Goal: Transaction & Acquisition: Purchase product/service

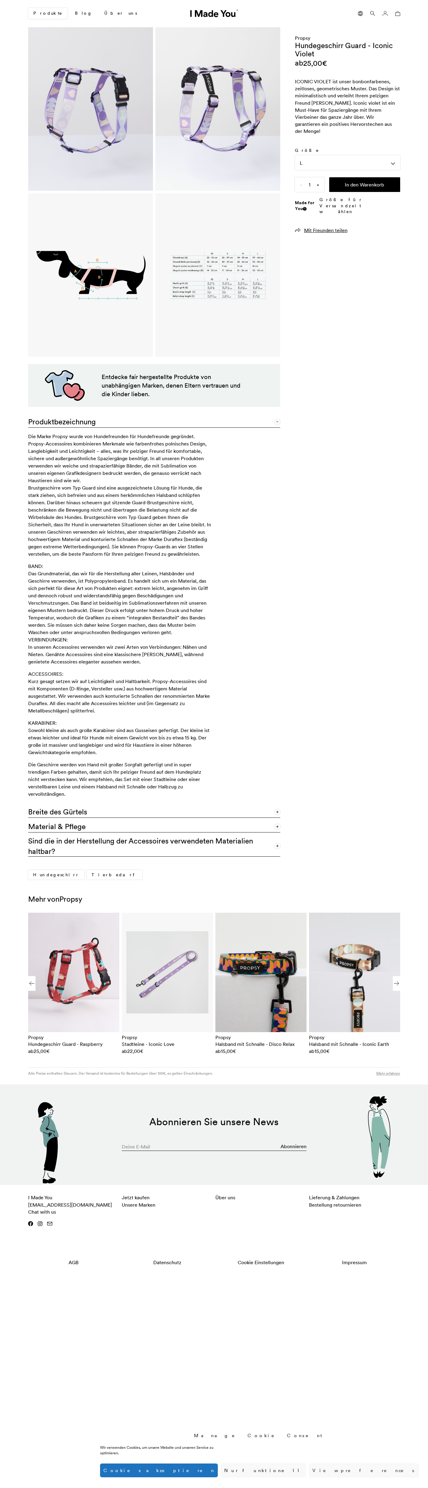
scroll to position [0, 375]
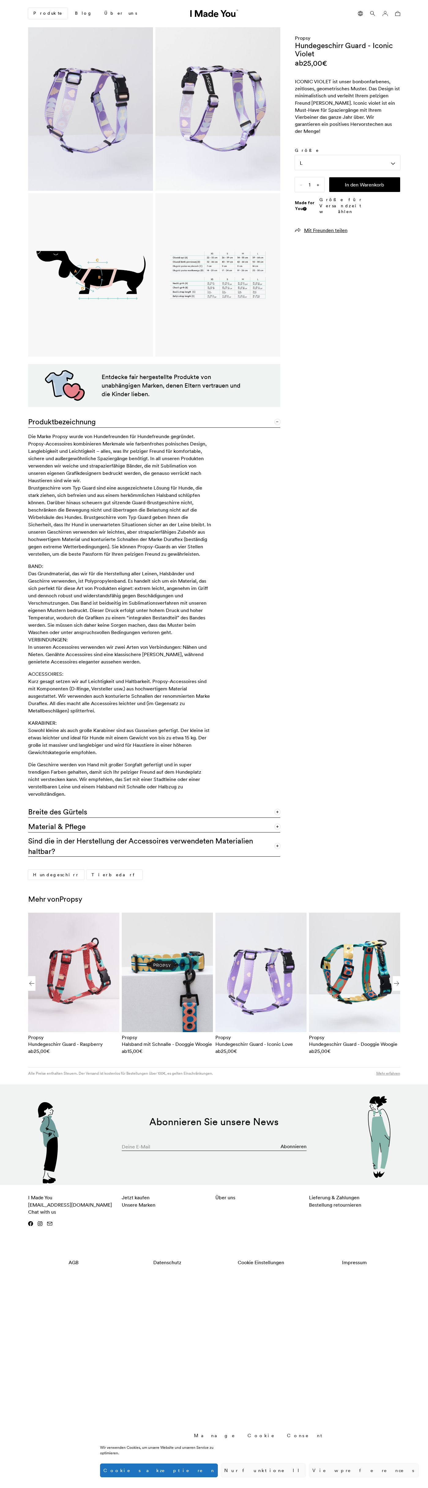
scroll to position [0, 375]
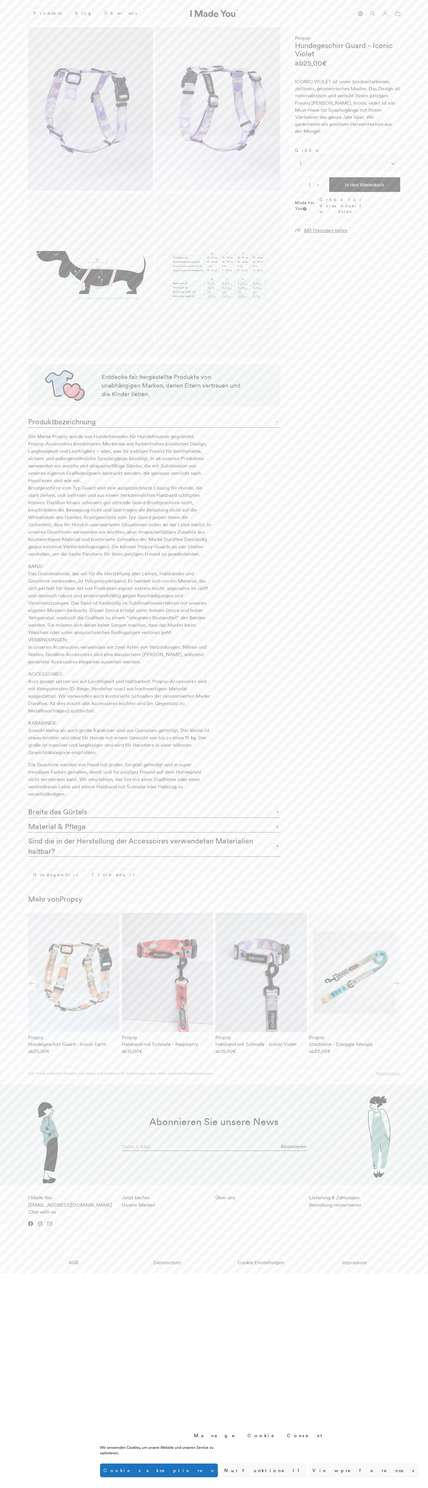
click at [348, 156] on div "L" at bounding box center [347, 162] width 105 height 15
click at [301, 218] on span "L" at bounding box center [301, 221] width 3 height 7
click at [365, 177] on button "In den Warenkorb" at bounding box center [364, 184] width 71 height 15
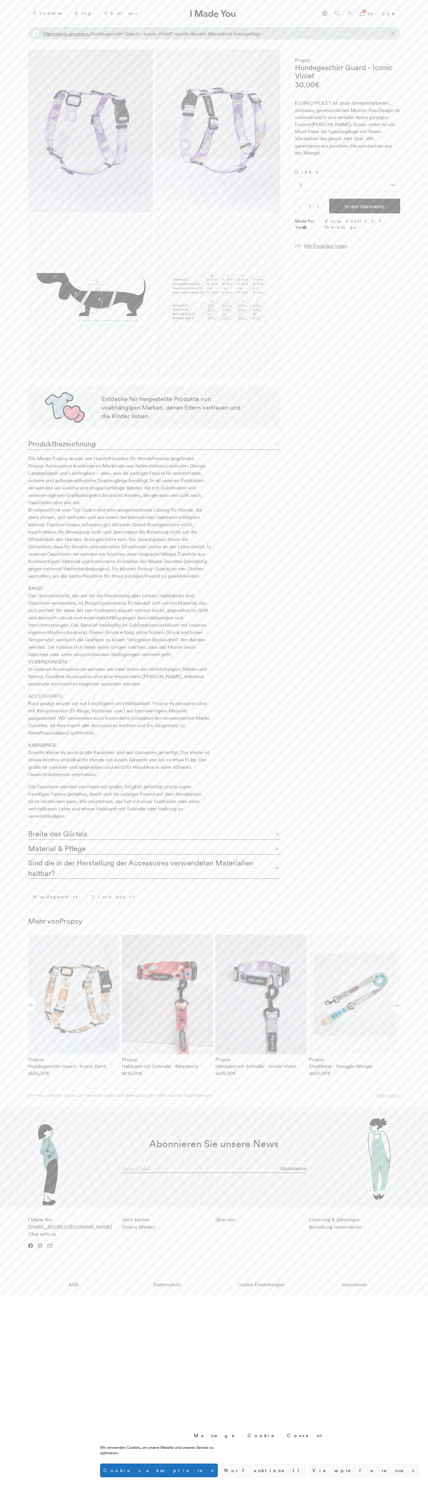
click at [365, 13] on icon at bounding box center [362, 13] width 5 height 5
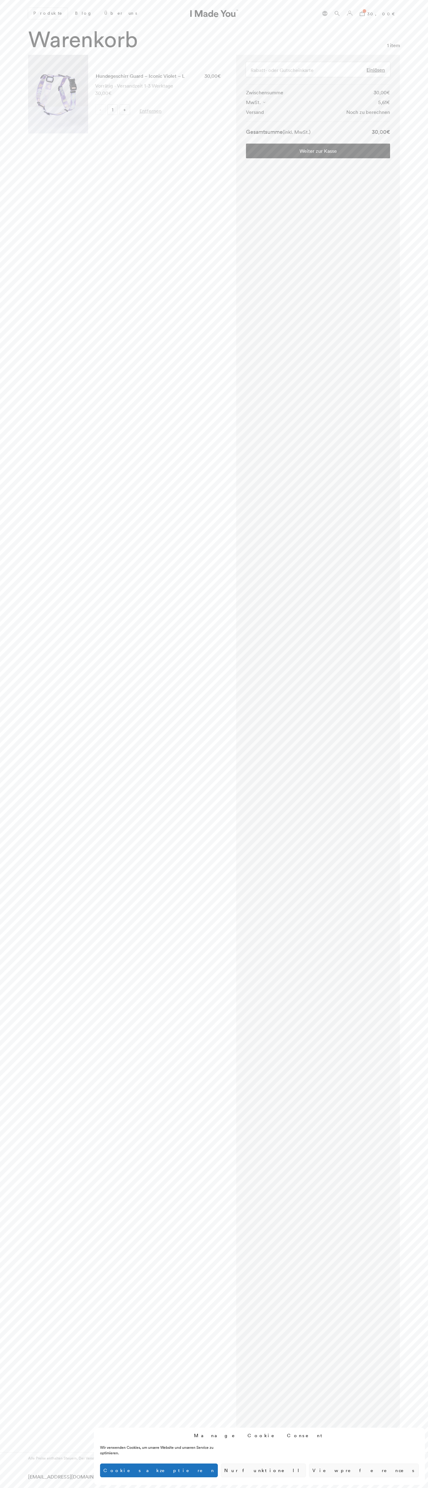
click at [318, 151] on link "Weiter zur Kasse" at bounding box center [318, 151] width 144 height 15
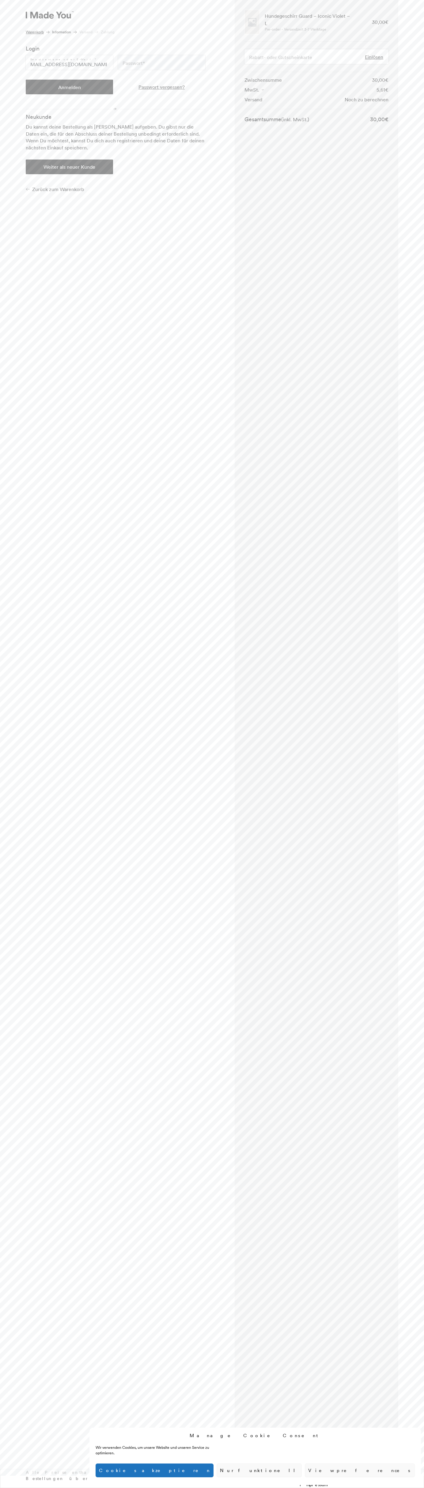
scroll to position [0, 9]
type input "johnsmith007@storebotmail.joonix.net"
type button "Anmelden"
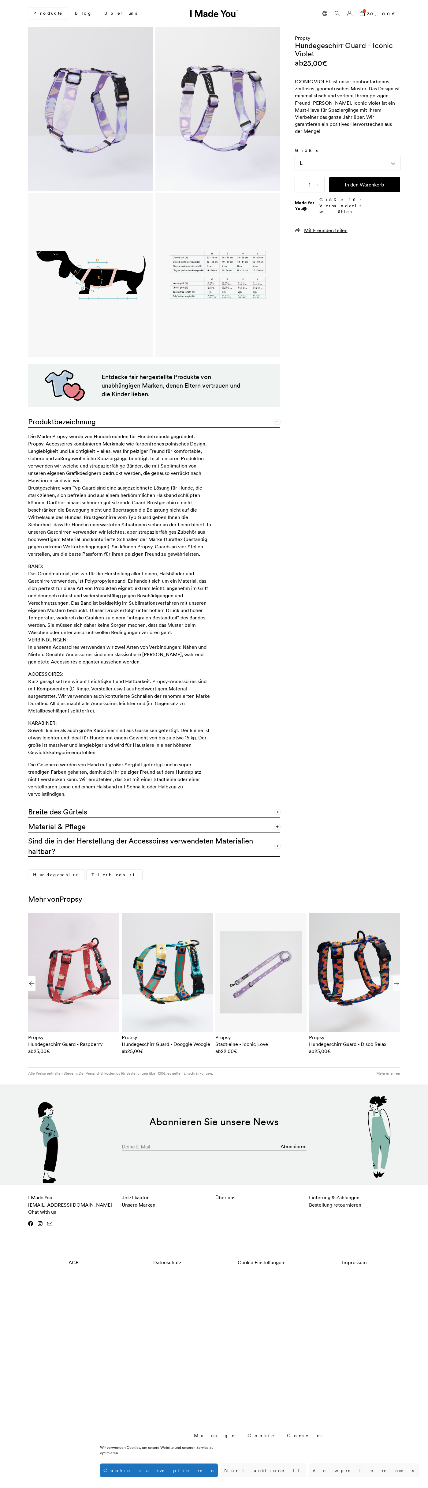
scroll to position [0, 375]
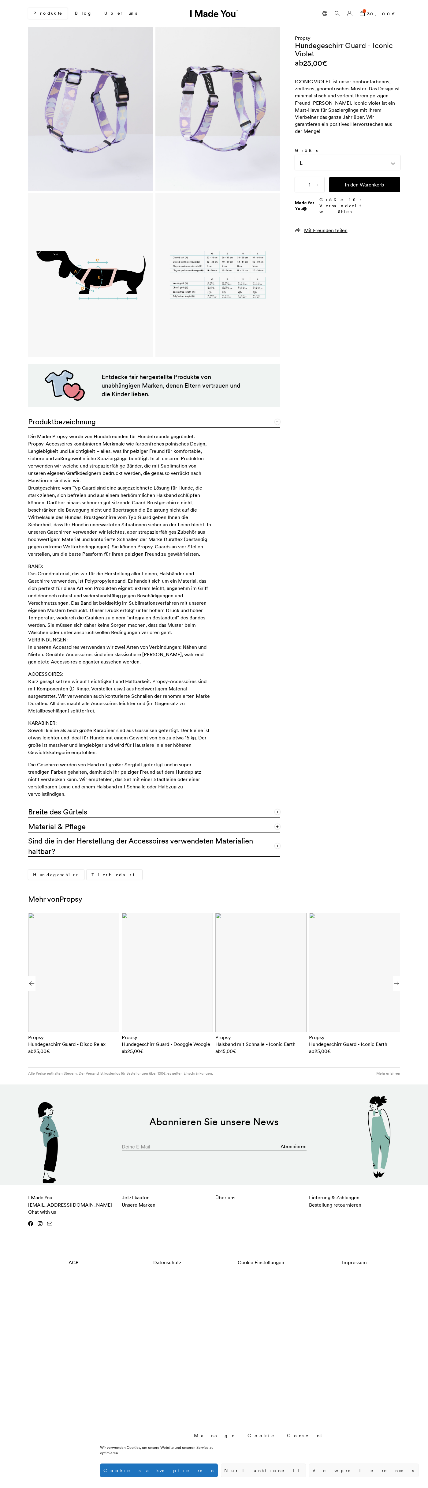
scroll to position [0, 375]
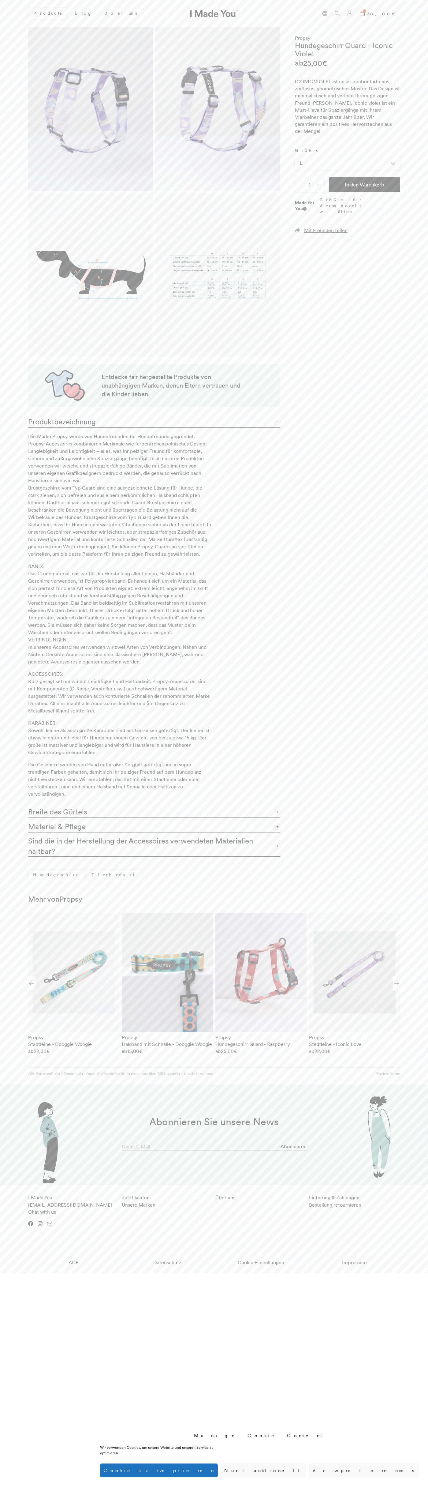
click at [388, 13] on bdi "30,00 €" at bounding box center [383, 14] width 33 height 6
